Goal: Task Accomplishment & Management: Manage account settings

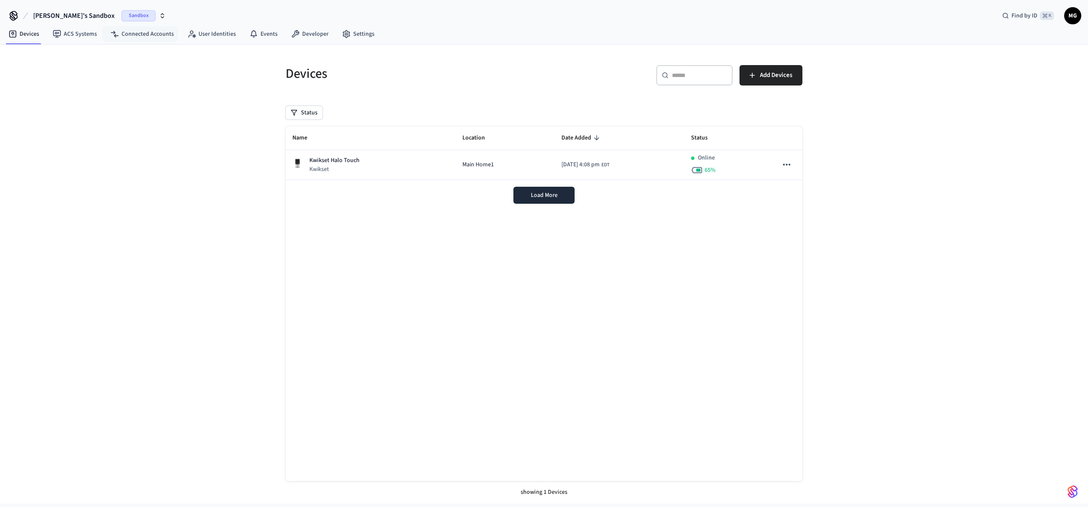
click at [122, 17] on span "Sandbox" at bounding box center [139, 15] width 34 height 11
click at [53, 68] on div "Production Production" at bounding box center [69, 70] width 116 height 11
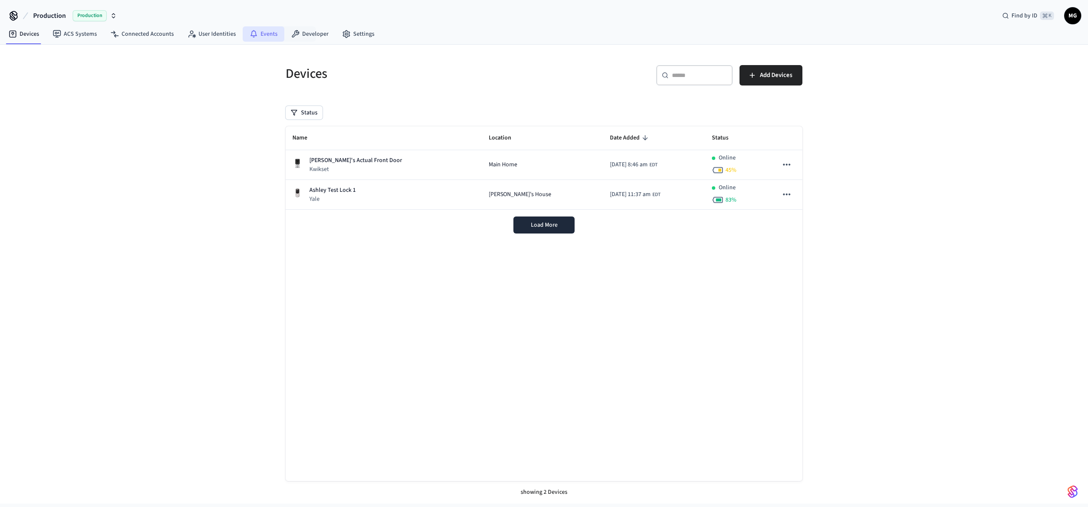
click at [264, 39] on link "Events" at bounding box center [264, 33] width 42 height 15
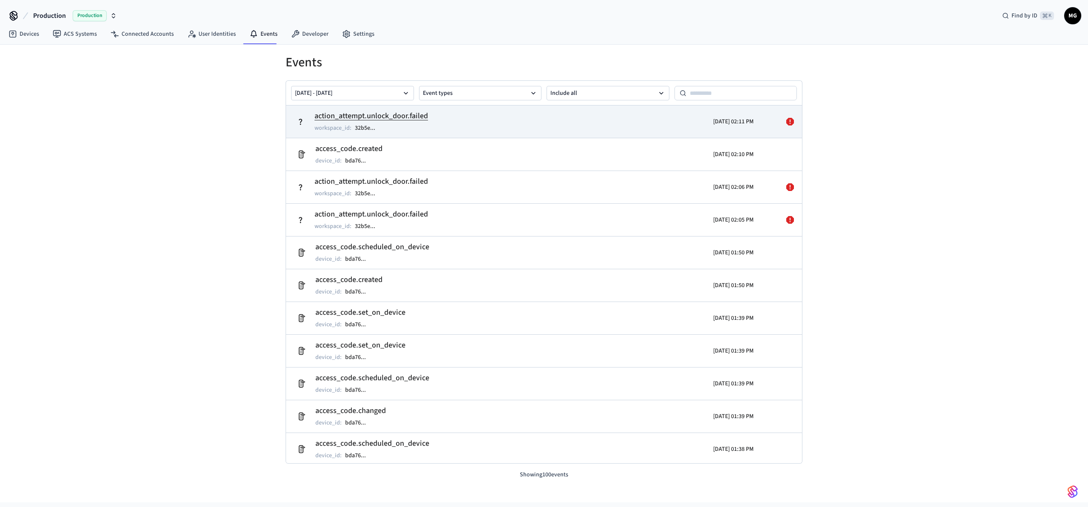
click at [417, 112] on h2 "action_attempt.unlock_door.failed" at bounding box center [372, 116] width 114 height 12
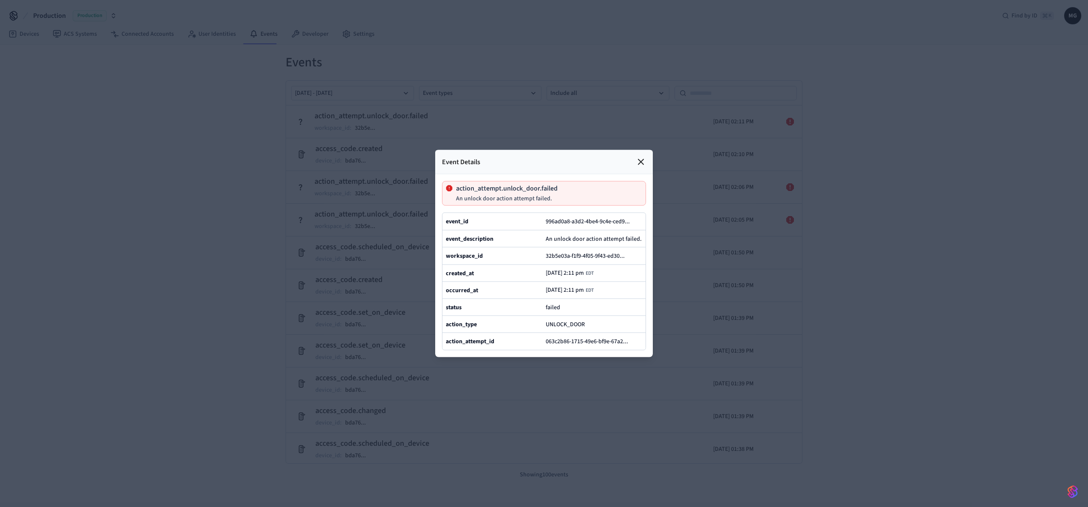
click at [703, 420] on div at bounding box center [544, 253] width 1088 height 507
click at [641, 159] on icon at bounding box center [641, 162] width 10 height 10
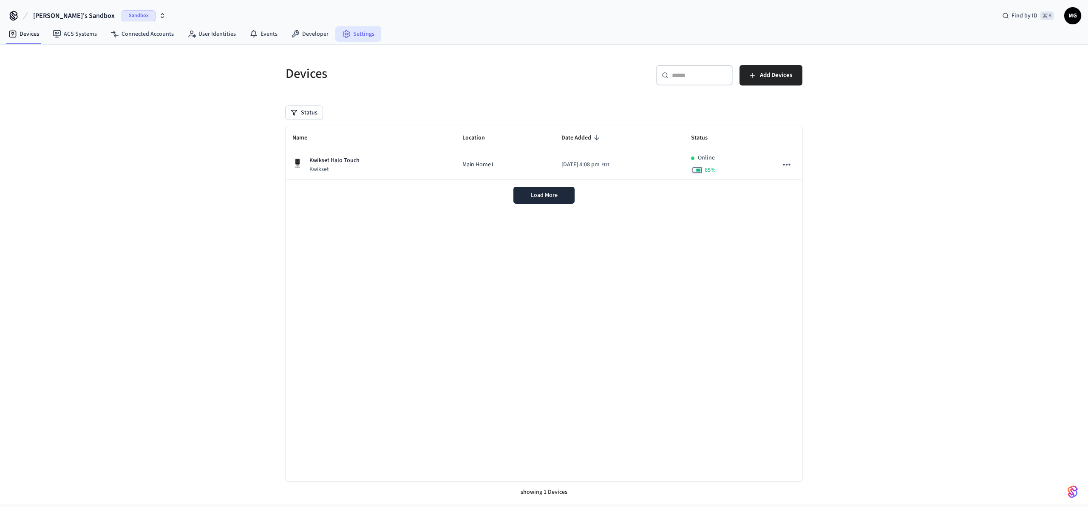
click at [372, 33] on link "Settings" at bounding box center [358, 33] width 46 height 15
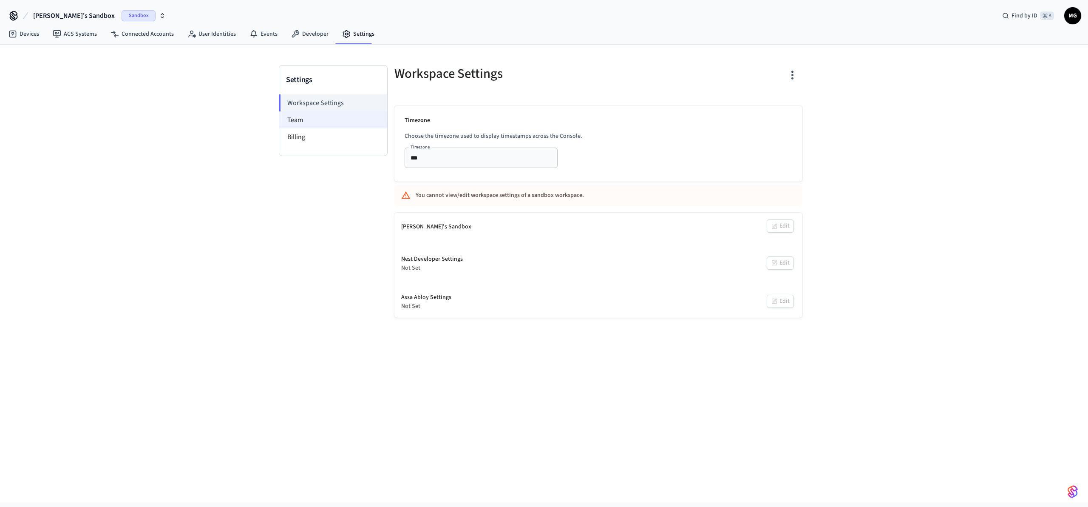
click at [334, 122] on li "Team" at bounding box center [333, 119] width 108 height 17
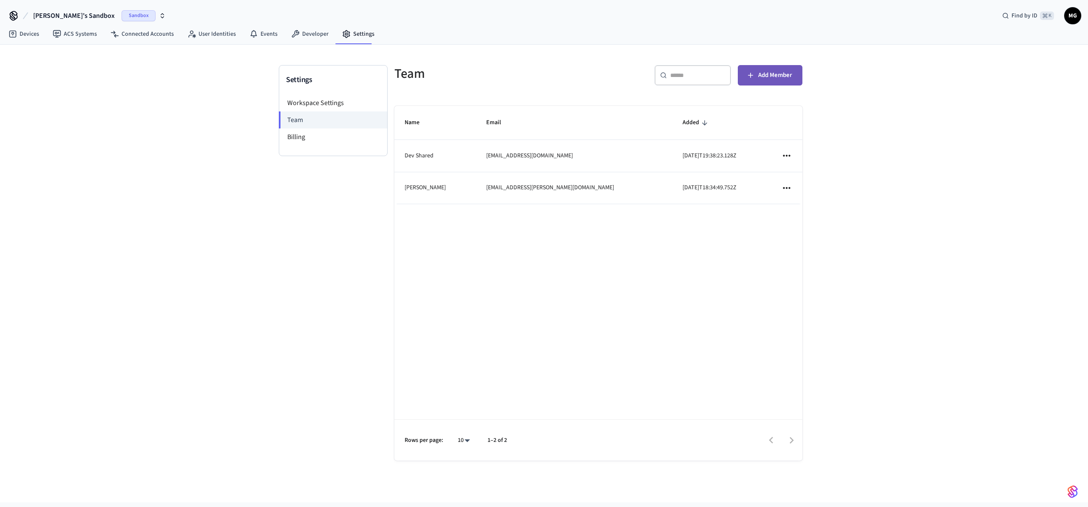
click at [786, 78] on span "Add Member" at bounding box center [775, 75] width 34 height 11
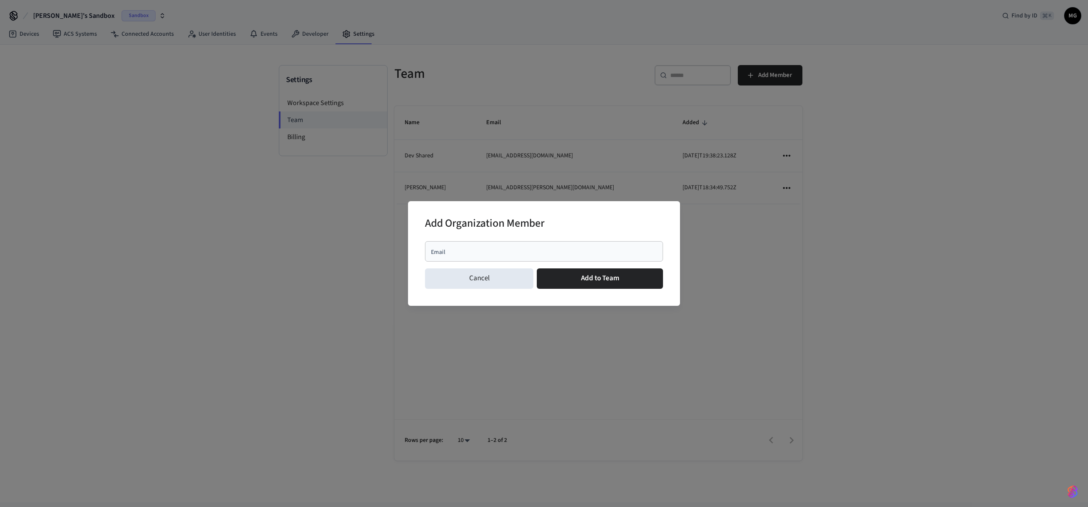
click at [477, 251] on input "Email" at bounding box center [544, 251] width 228 height 9
type input "**********"
click at [605, 277] on button "Add to Team" at bounding box center [600, 278] width 126 height 20
